Goal: Task Accomplishment & Management: Use online tool/utility

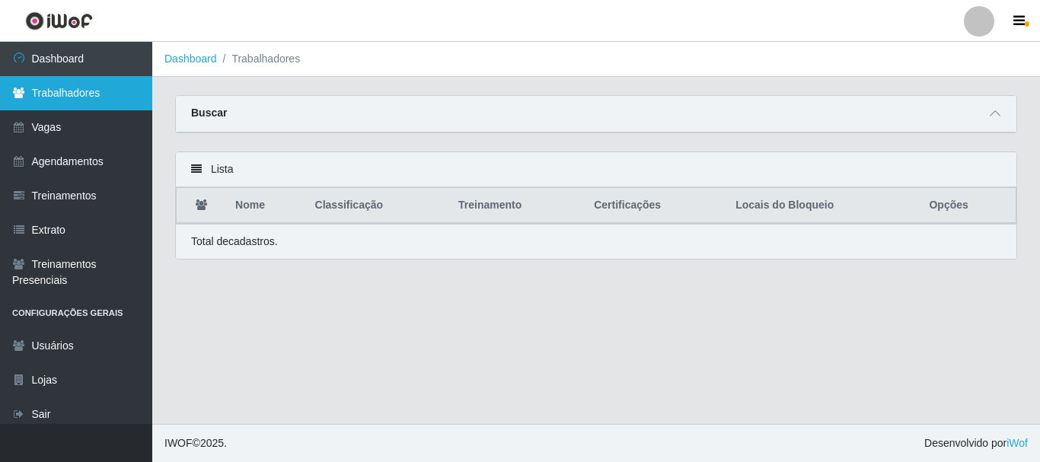
click at [76, 96] on link "Trabalhadores" at bounding box center [76, 93] width 152 height 34
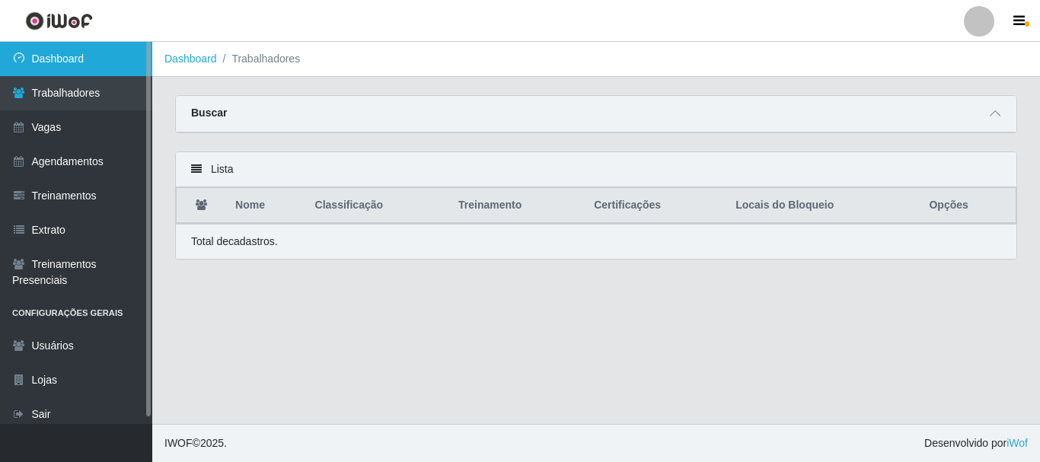
click at [26, 46] on link "Dashboard" at bounding box center [76, 59] width 152 height 34
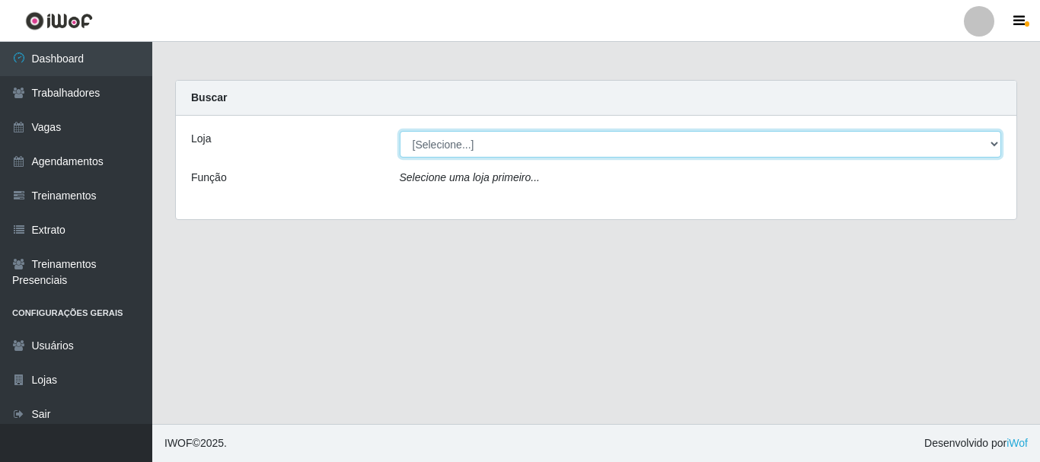
click at [416, 143] on select "[Selecione...] Supermercado Queiroz - Caicó" at bounding box center [701, 144] width 602 height 27
click at [400, 131] on select "[Selecione...] Supermercado Queiroz - Caicó" at bounding box center [701, 144] width 602 height 27
click at [603, 142] on select "[Selecione...] Supermercado Queiroz - Caicó" at bounding box center [701, 144] width 602 height 27
select select "512"
click at [400, 131] on select "[Selecione...] Supermercado Queiroz - Caicó" at bounding box center [701, 144] width 602 height 27
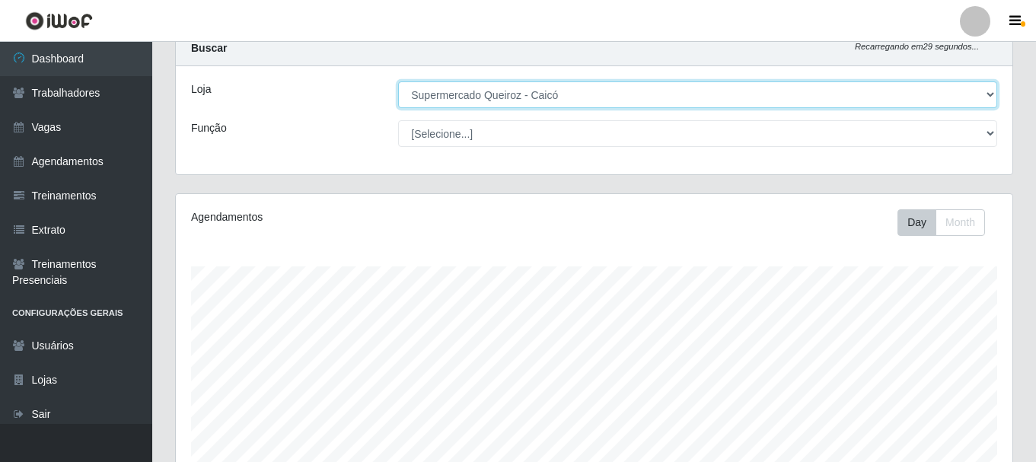
scroll to position [76, 0]
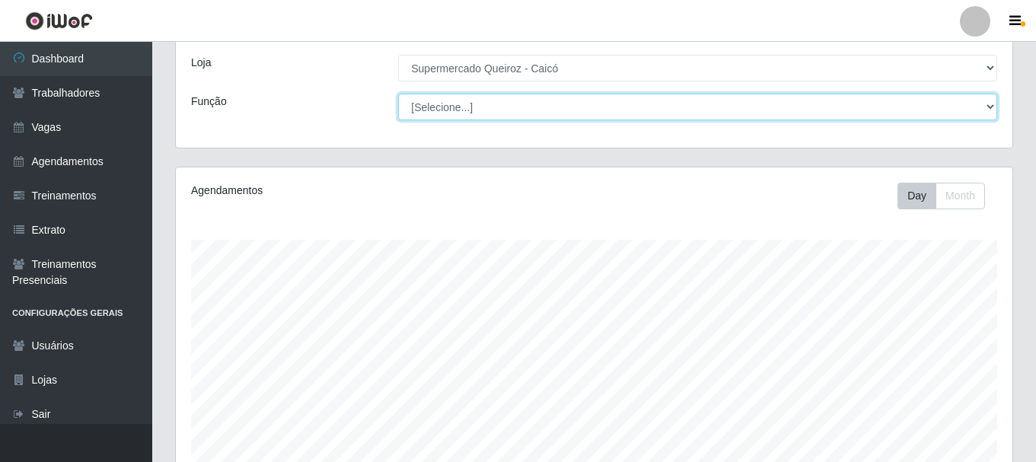
click at [565, 109] on select "[Selecione...] Embalador Embalador + Embalador ++" at bounding box center [697, 107] width 599 height 27
select select "1"
click at [398, 94] on select "[Selecione...] Embalador Embalador + Embalador ++" at bounding box center [697, 107] width 599 height 27
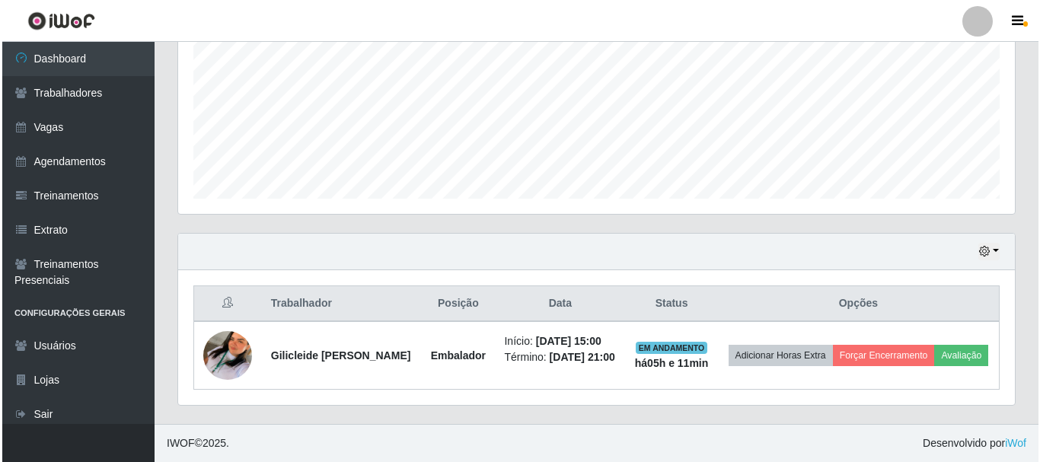
scroll to position [357, 0]
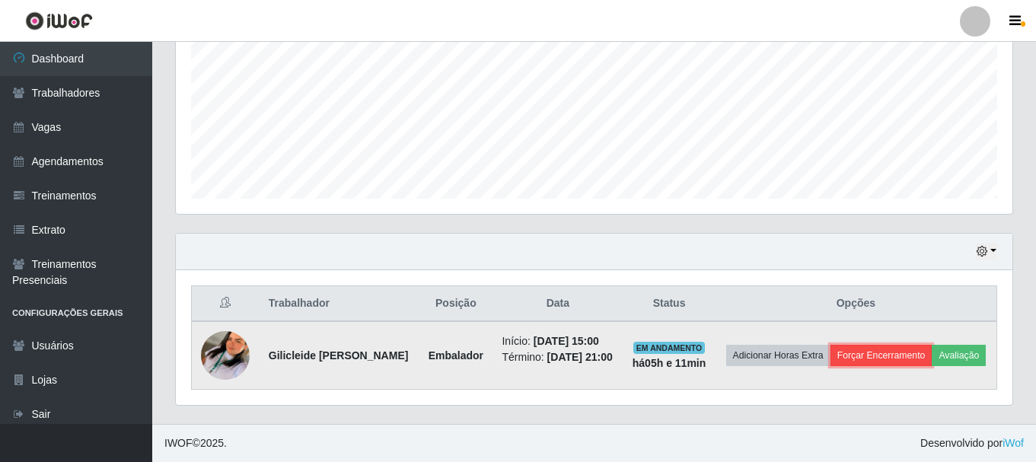
click at [917, 345] on button "Forçar Encerramento" at bounding box center [882, 355] width 102 height 21
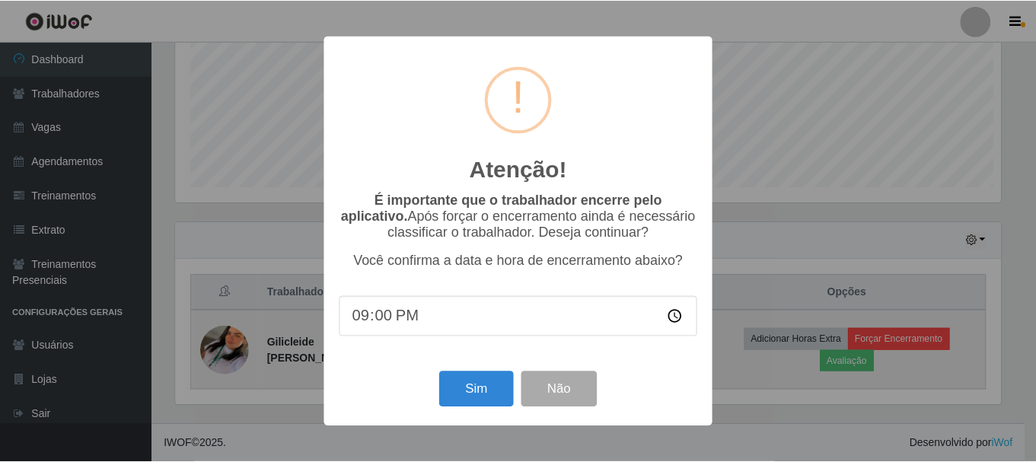
scroll to position [316, 829]
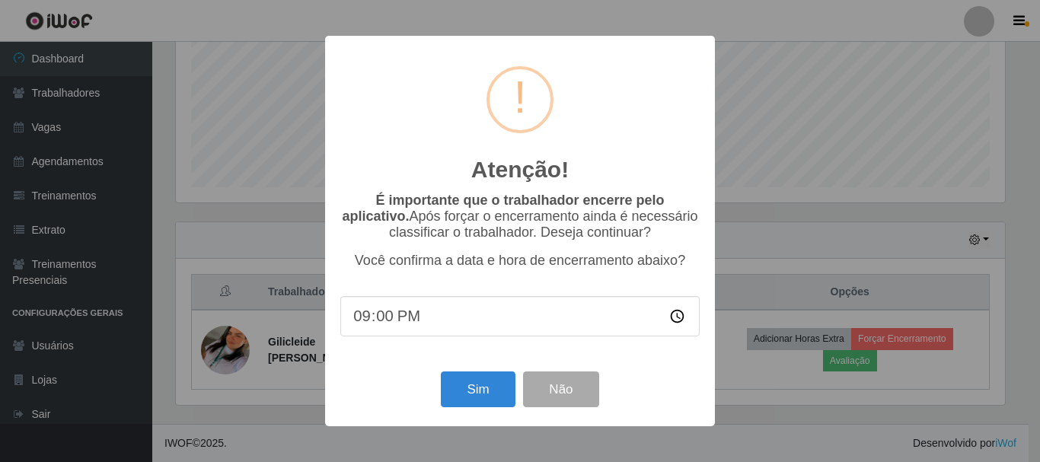
click at [417, 318] on input "21:00" at bounding box center [519, 316] width 359 height 40
click at [375, 316] on input "21:00" at bounding box center [519, 316] width 359 height 40
drag, startPoint x: 375, startPoint y: 316, endPoint x: 385, endPoint y: 317, distance: 10.8
click at [379, 317] on input "21:00" at bounding box center [519, 316] width 359 height 40
click at [365, 314] on input "21:09" at bounding box center [519, 316] width 359 height 40
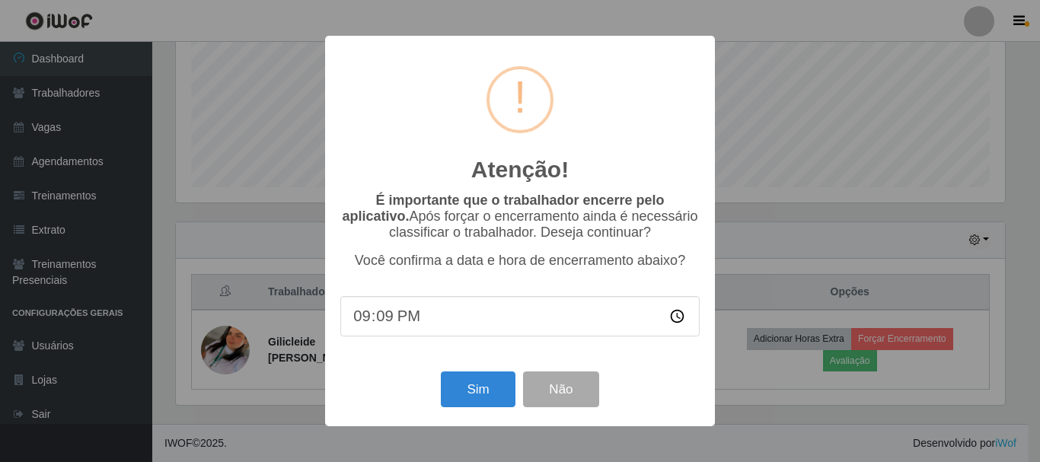
click at [365, 314] on input "21:09" at bounding box center [519, 316] width 359 height 40
type input "20:09"
click at [489, 390] on button "Sim" at bounding box center [478, 390] width 74 height 36
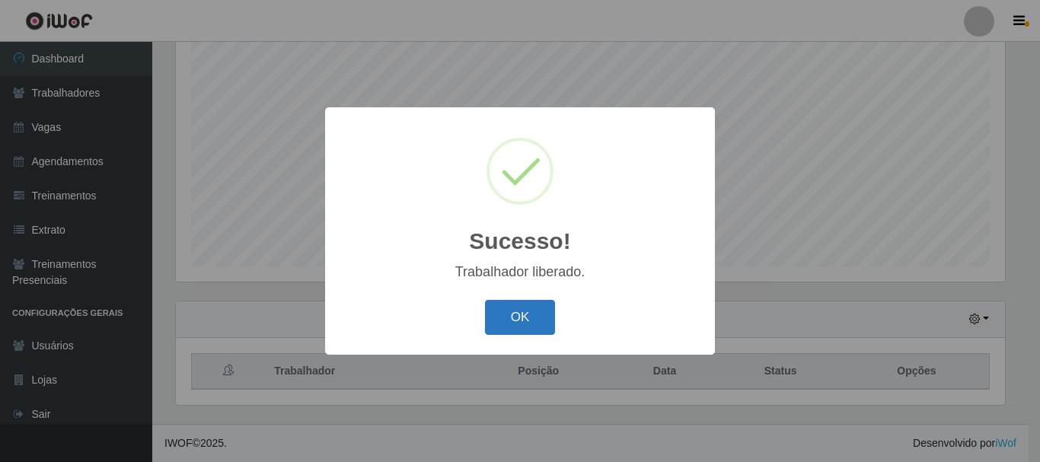
click at [535, 308] on button "OK" at bounding box center [520, 318] width 71 height 36
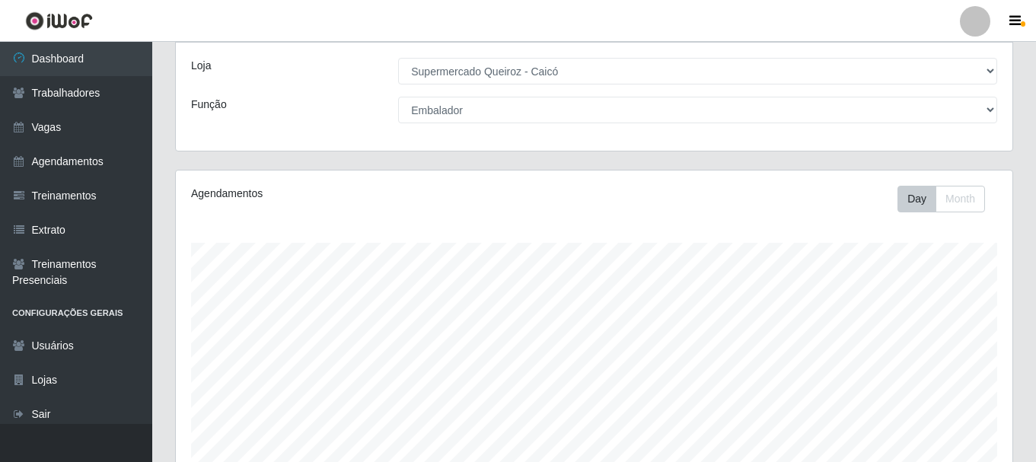
scroll to position [278, 0]
